Goal: Task Accomplishment & Management: Manage account settings

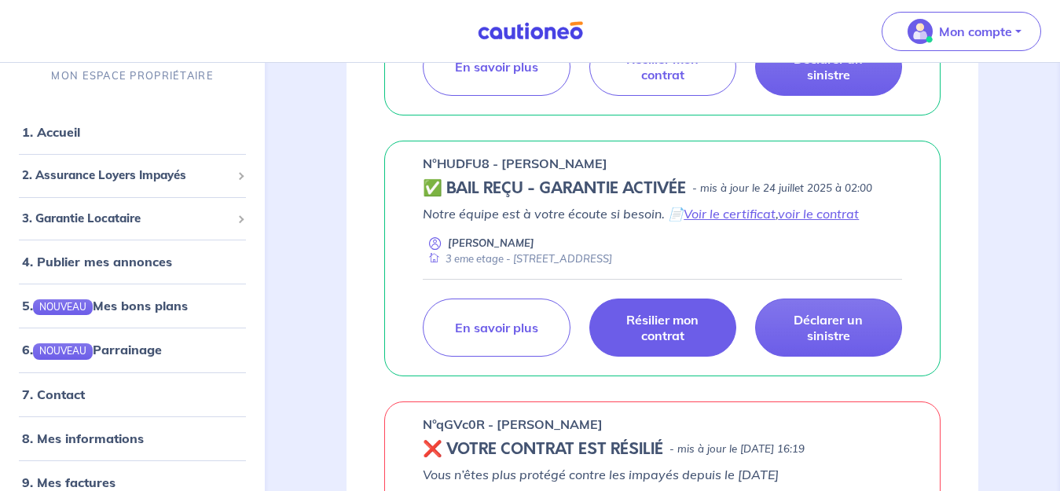
scroll to position [943, 0]
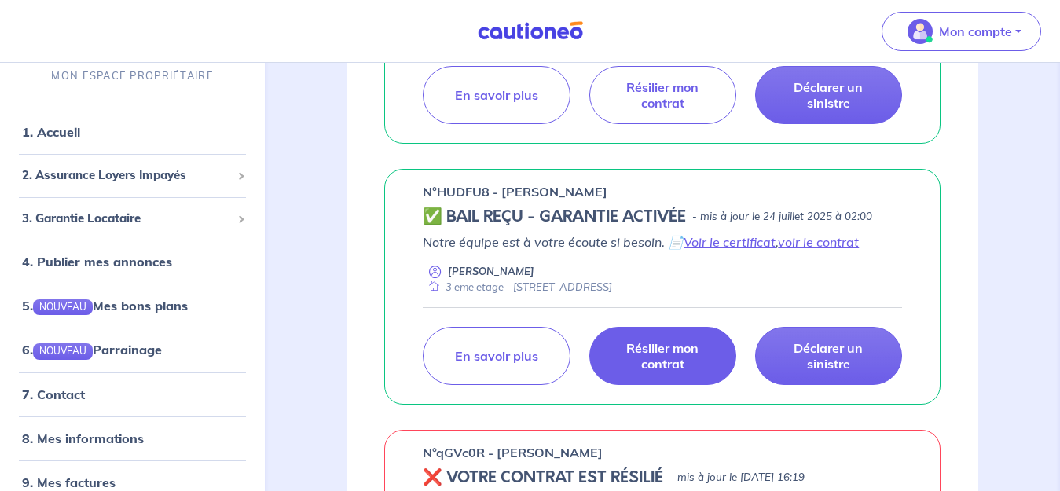
click at [667, 353] on p "Résilier mon contrat" at bounding box center [663, 355] width 108 height 31
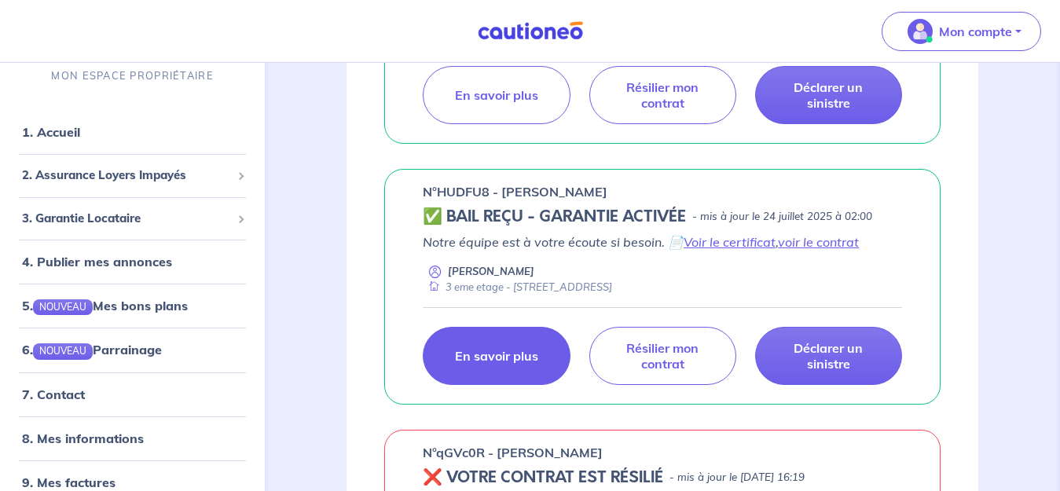
click at [505, 362] on p "En savoir plus" at bounding box center [496, 356] width 83 height 16
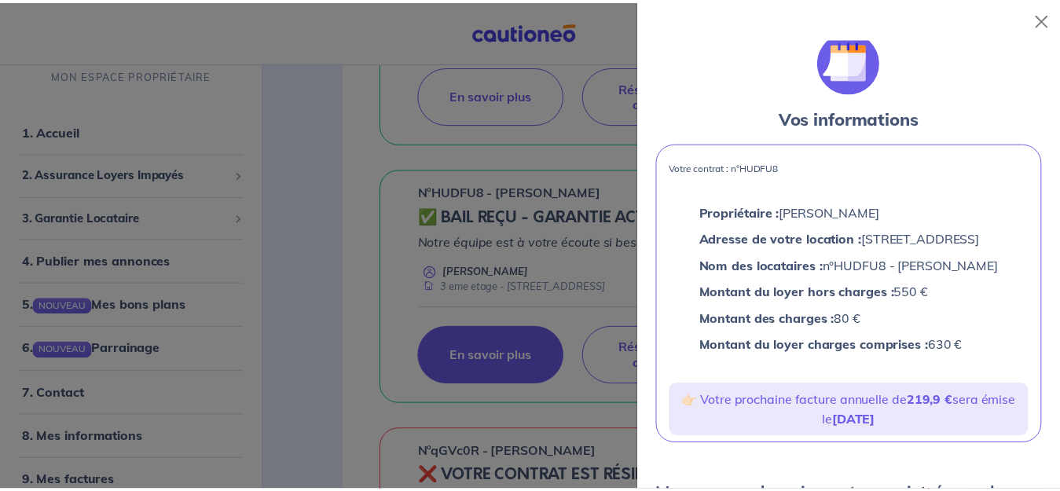
scroll to position [0, 0]
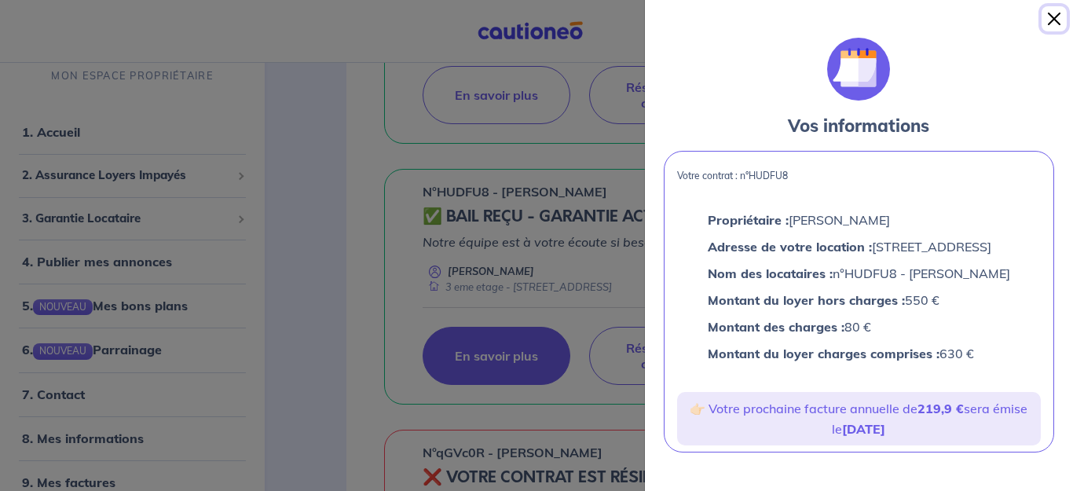
click at [1059, 18] on button "Close" at bounding box center [1054, 18] width 25 height 25
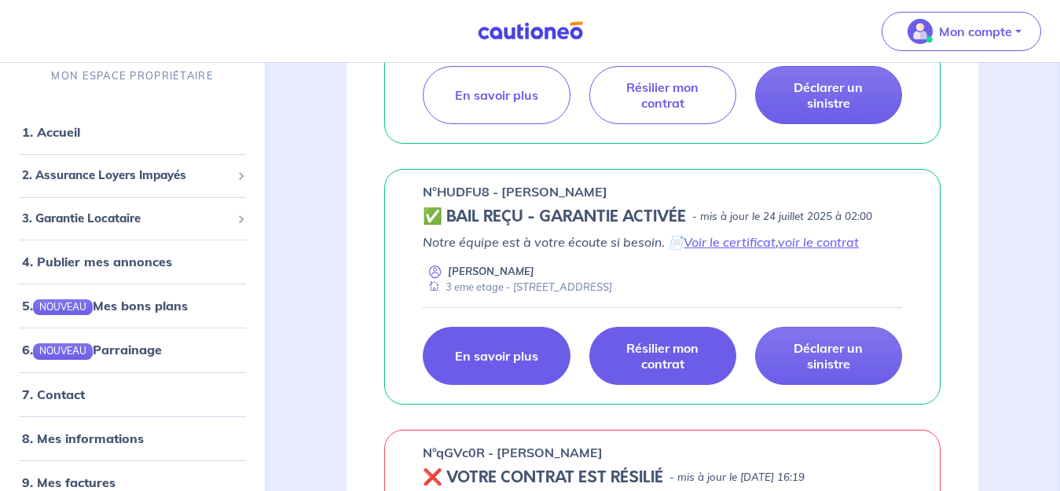
click at [658, 350] on p "Résilier mon contrat" at bounding box center [663, 355] width 108 height 31
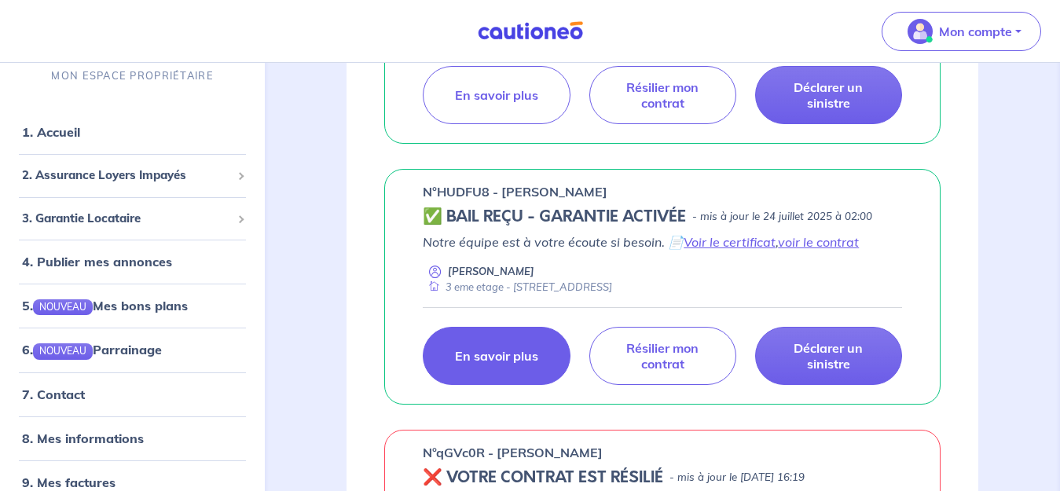
click at [492, 368] on link "En savoir plus" at bounding box center [496, 356] width 147 height 58
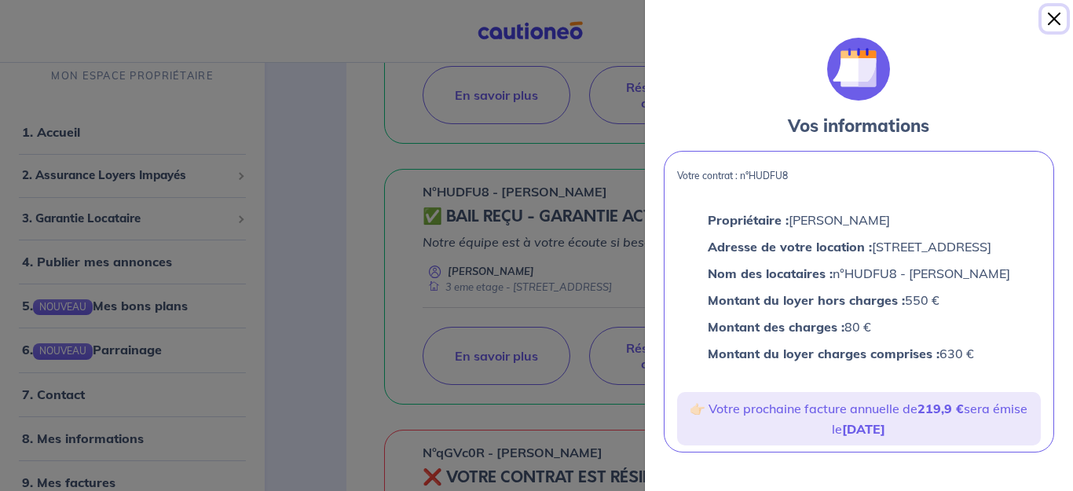
click at [1057, 20] on button "Close" at bounding box center [1054, 18] width 25 height 25
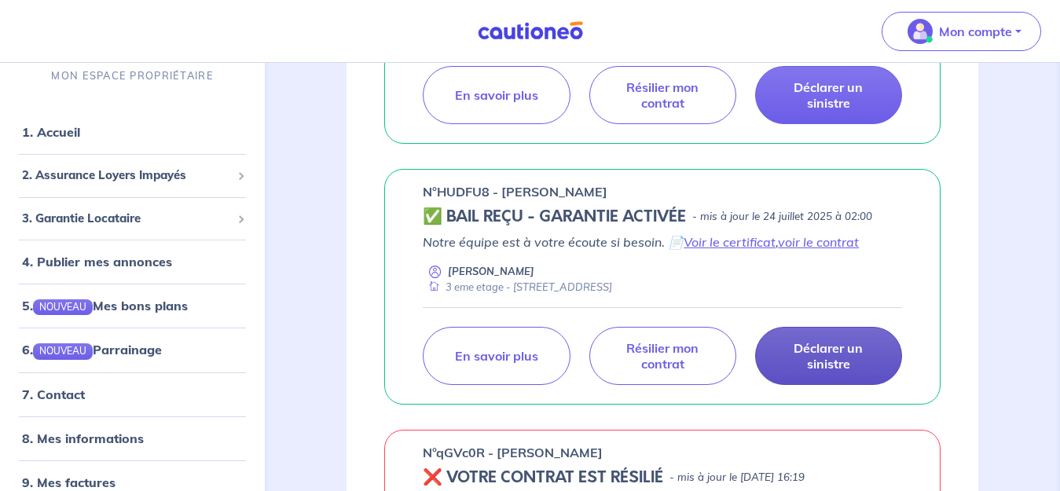
click at [826, 360] on p "Déclarer un sinistre" at bounding box center [829, 355] width 108 height 31
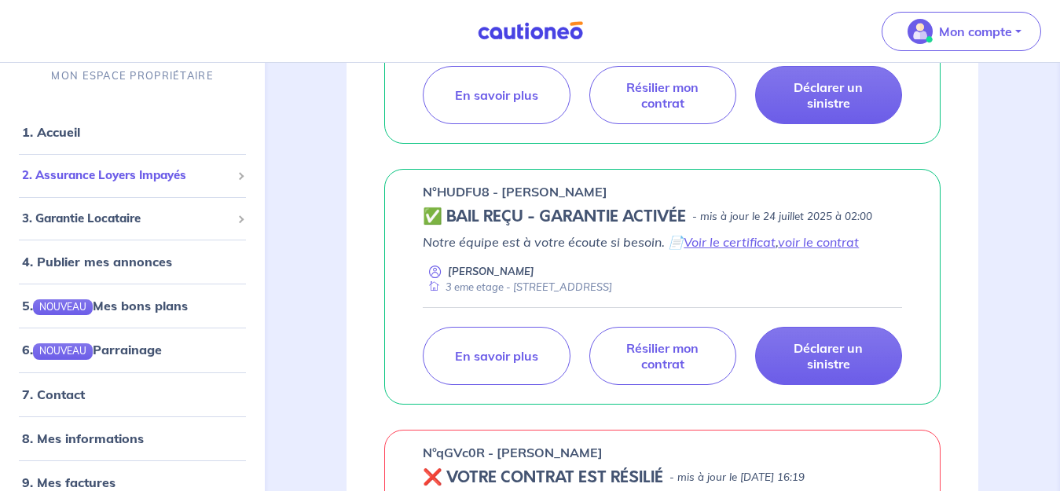
scroll to position [20, 0]
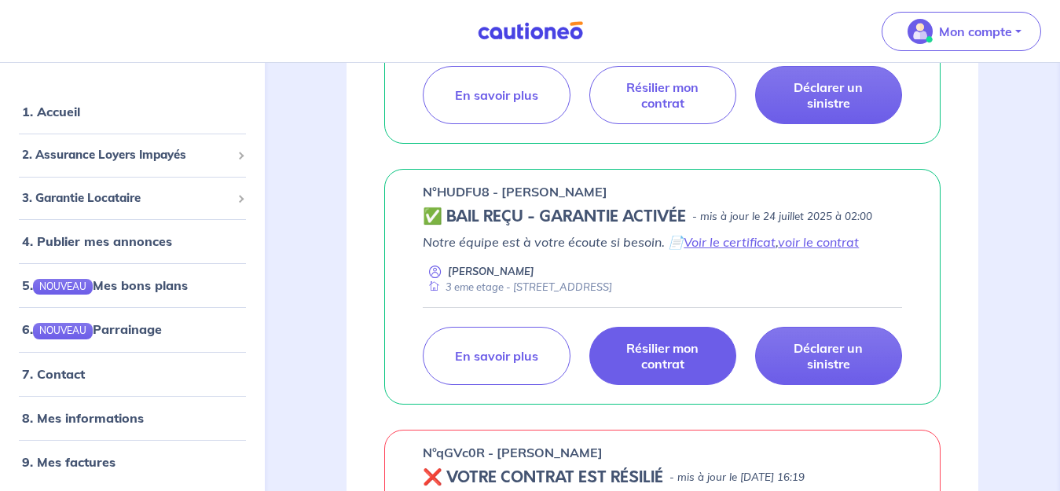
click at [665, 361] on p "Résilier mon contrat" at bounding box center [663, 355] width 108 height 31
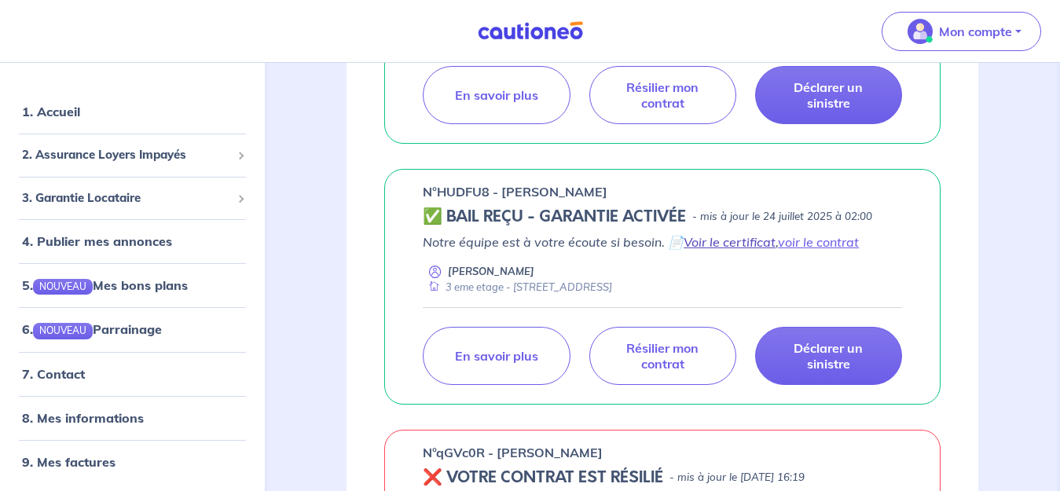
click at [725, 243] on link "Voir le certificat" at bounding box center [729, 242] width 92 height 16
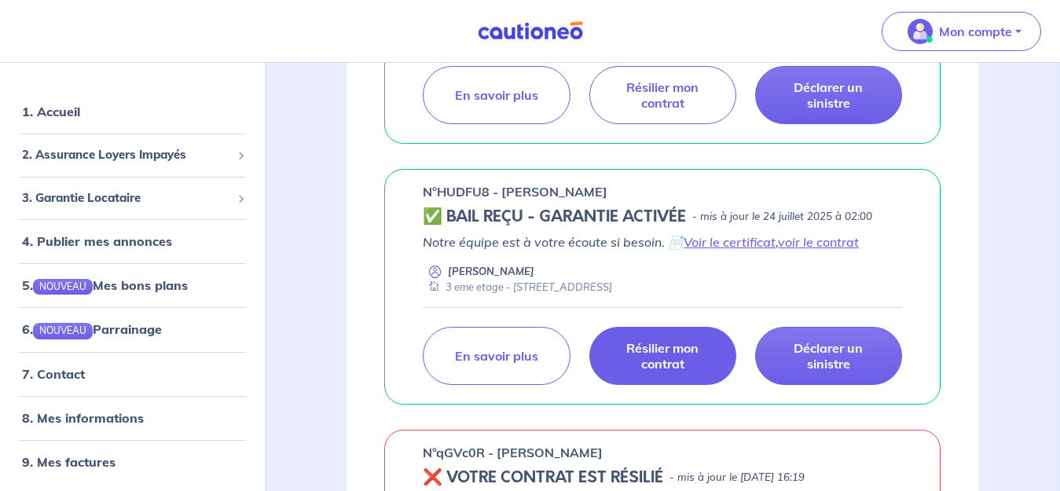
click at [679, 348] on p "Résilier mon contrat" at bounding box center [663, 355] width 108 height 31
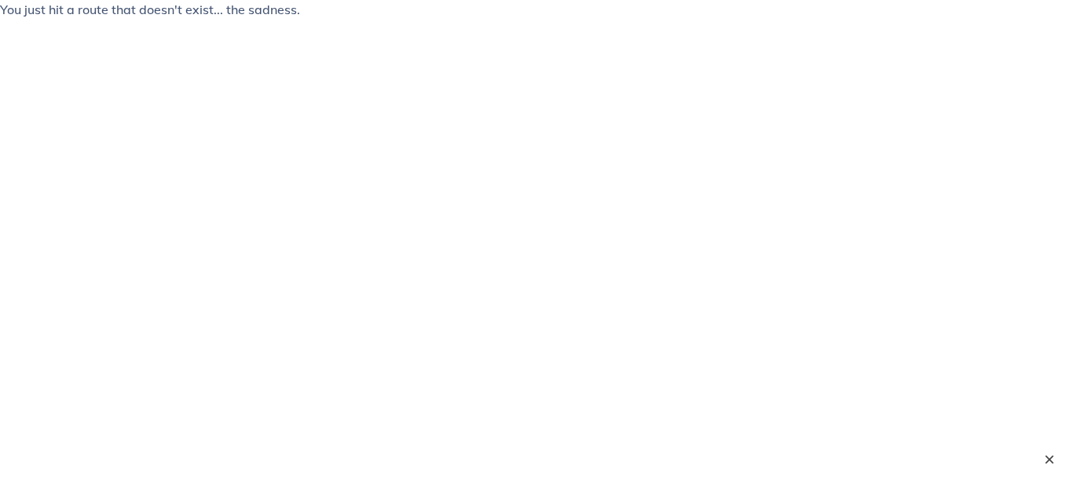
click at [1050, 453] on button "×" at bounding box center [1049, 459] width 19 height 19
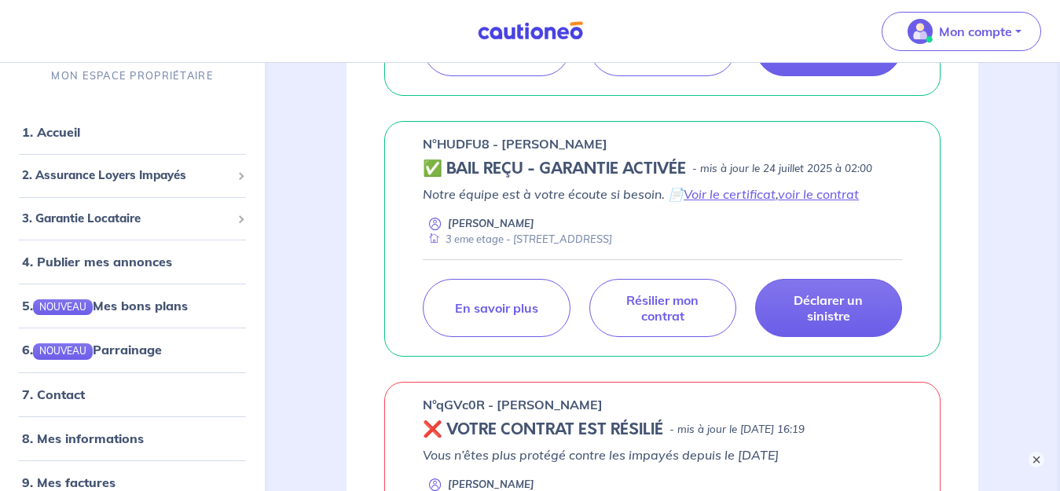
scroll to position [1021, 0]
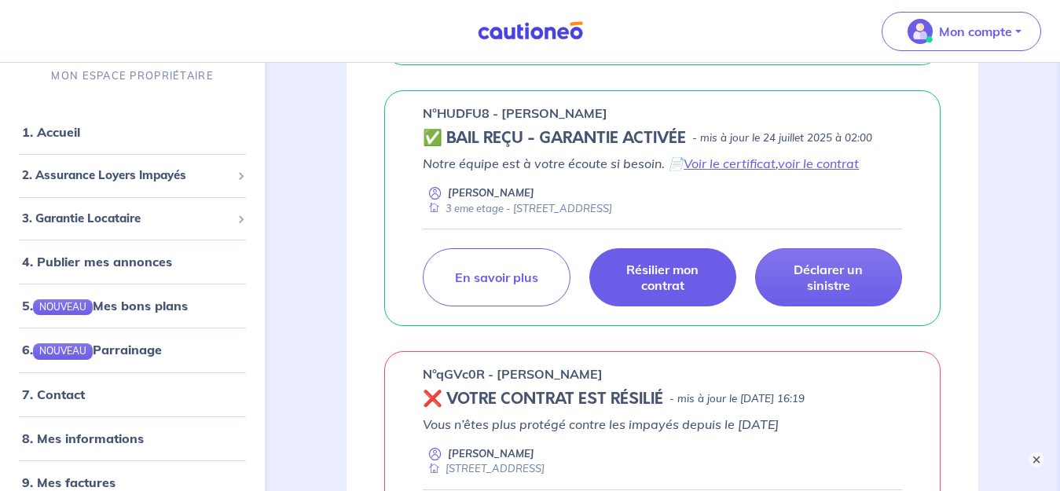
click at [685, 277] on p "Résilier mon contrat" at bounding box center [663, 277] width 108 height 31
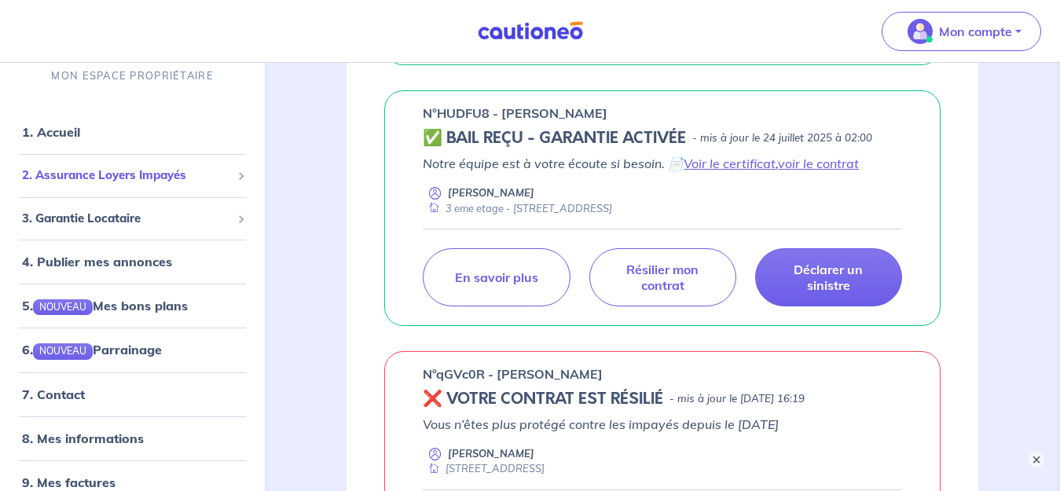
click at [138, 170] on span "2. Assurance Loyers Impayés" at bounding box center [126, 176] width 209 height 18
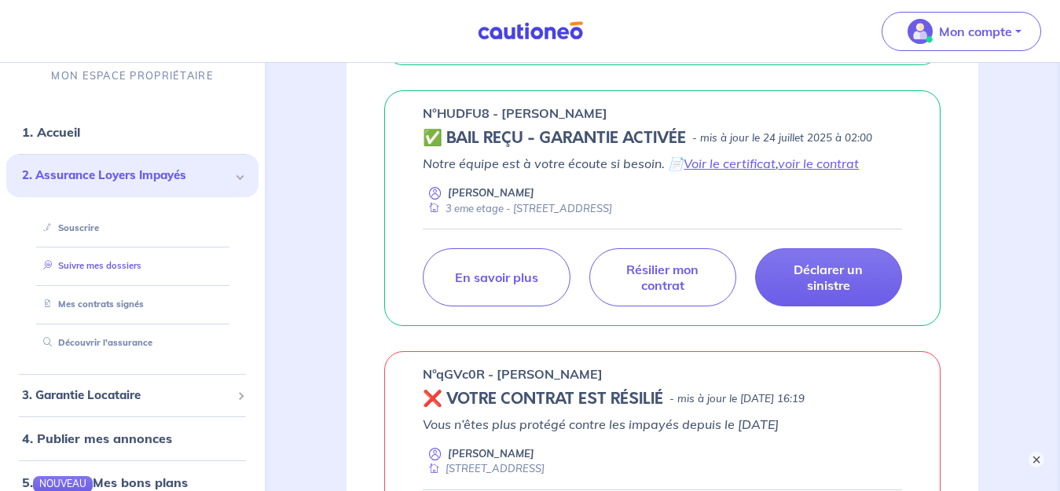
click at [115, 268] on link "Suivre mes dossiers" at bounding box center [89, 265] width 104 height 11
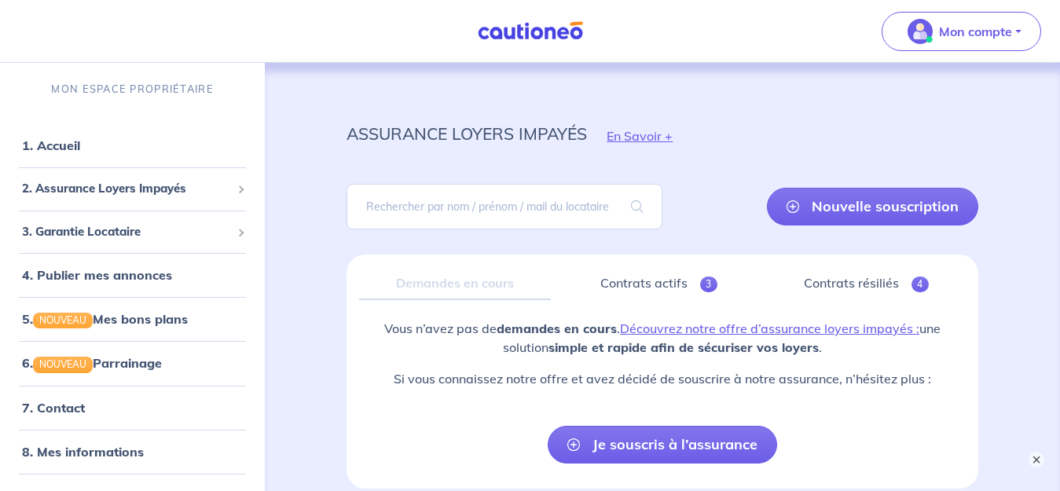
click at [479, 285] on div "Demandes en cours" at bounding box center [455, 283] width 192 height 33
click at [640, 286] on link "Contrats actifs 3" at bounding box center [658, 283] width 191 height 33
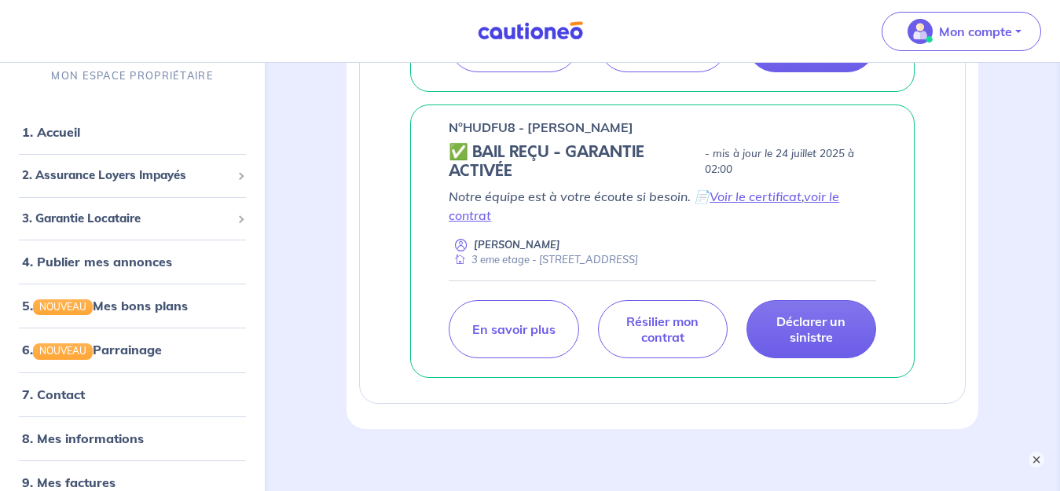
scroll to position [864, 0]
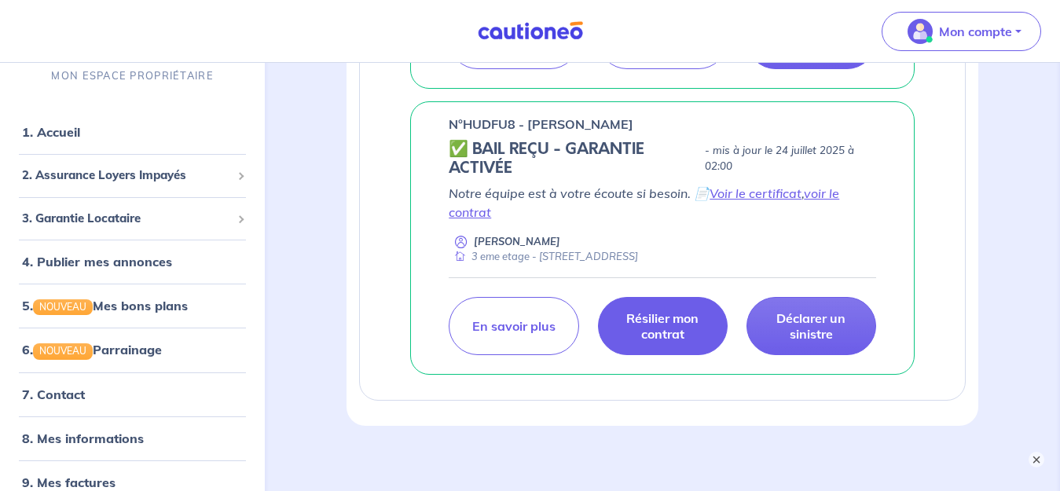
click at [641, 342] on p "Résilier mon contrat" at bounding box center [663, 325] width 90 height 31
